Goal: Task Accomplishment & Management: Use online tool/utility

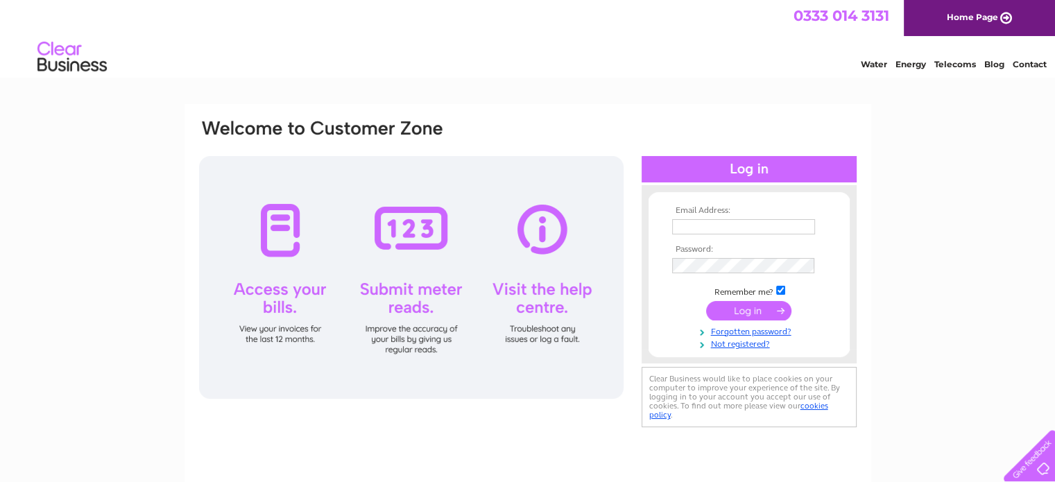
type input "jamesvestey@gmail.com"
click at [750, 311] on input "submit" at bounding box center [748, 310] width 85 height 19
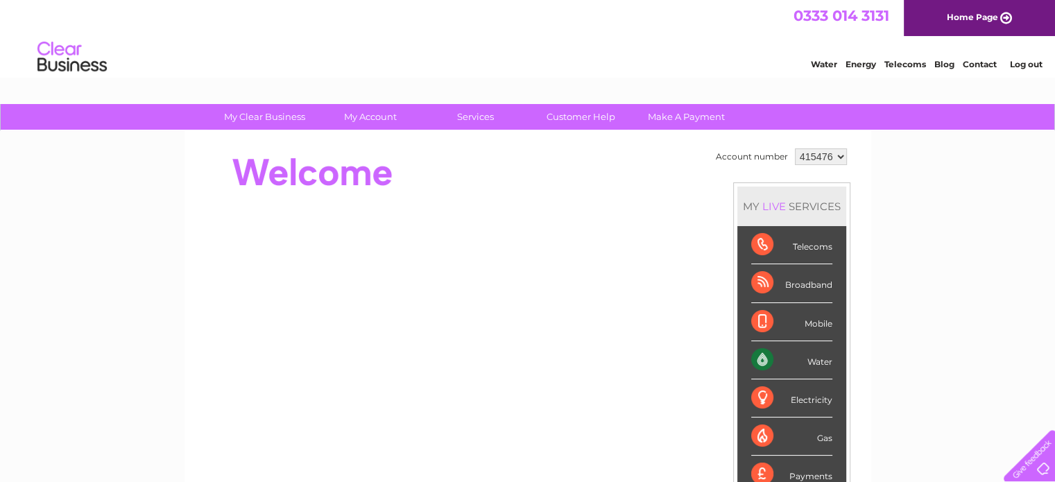
click at [801, 364] on div "Water" at bounding box center [791, 360] width 81 height 38
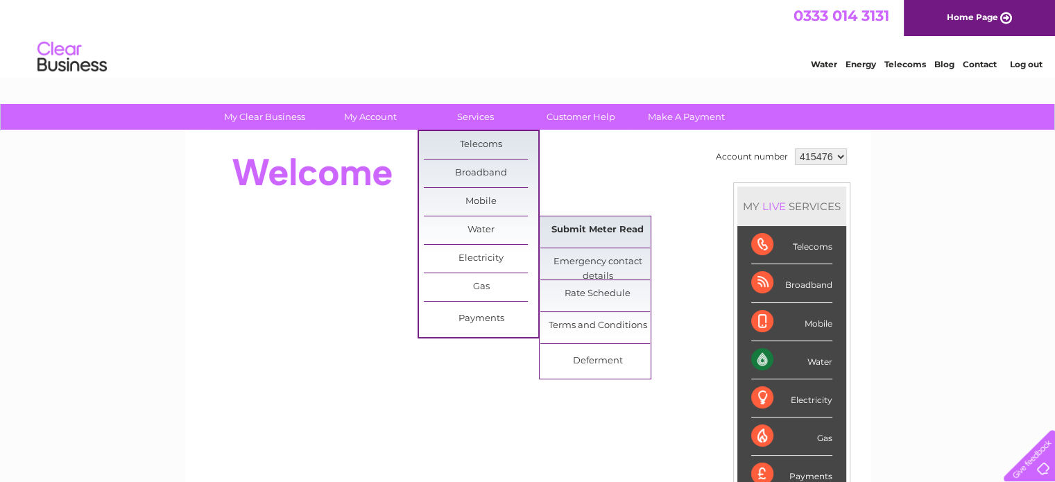
click at [602, 228] on link "Submit Meter Read" at bounding box center [597, 230] width 114 height 28
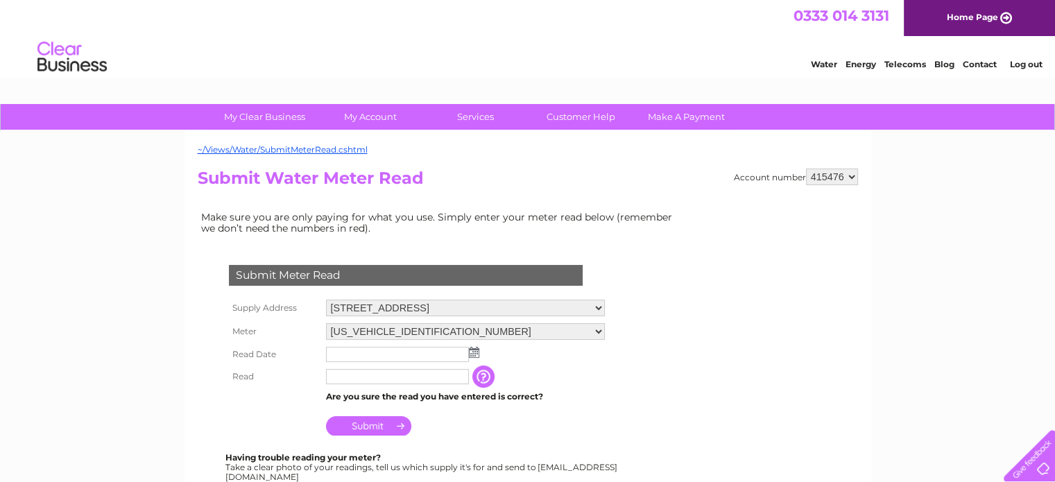
click at [422, 348] on input "text" at bounding box center [397, 354] width 143 height 15
click at [472, 352] on img at bounding box center [475, 353] width 10 height 11
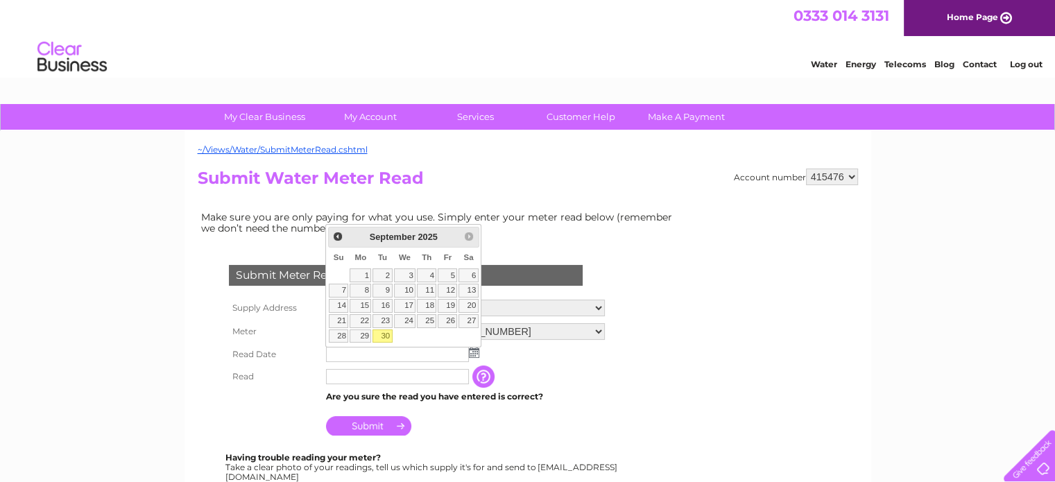
click at [386, 332] on link "30" at bounding box center [382, 337] width 19 height 14
type input "2025/09/30"
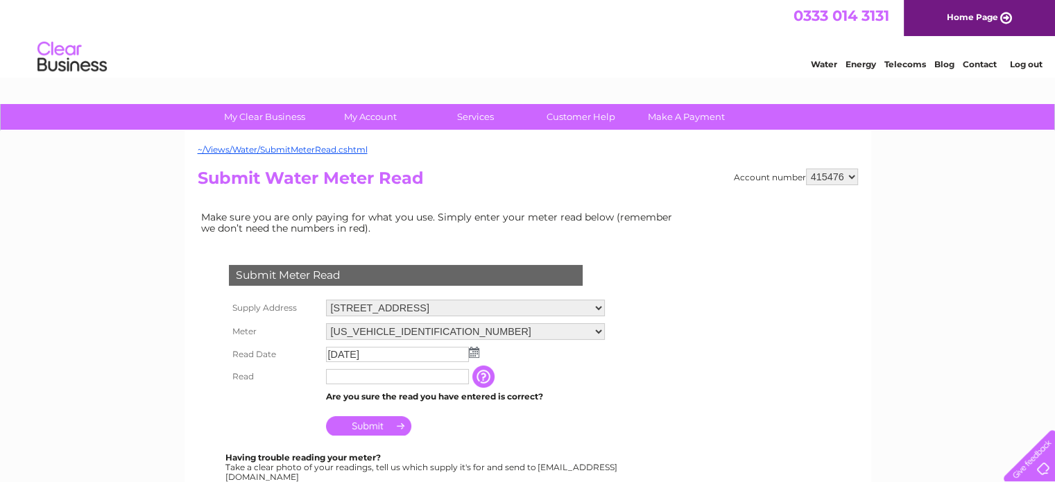
click at [369, 371] on input "text" at bounding box center [397, 376] width 143 height 15
type input "38560"
click at [364, 422] on input "Submit" at bounding box center [368, 425] width 85 height 19
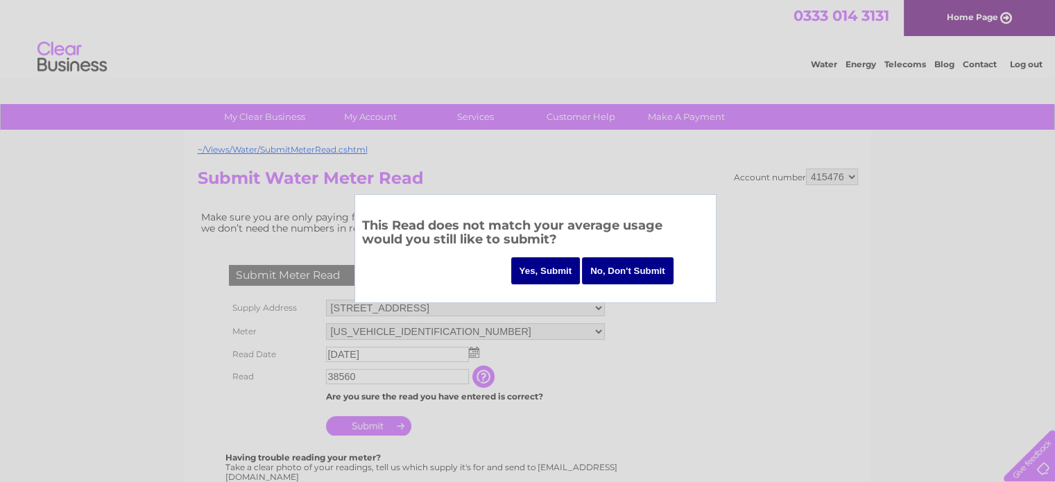
click at [552, 266] on input "Yes, Submit" at bounding box center [545, 270] width 69 height 27
